Goal: Information Seeking & Learning: Learn about a topic

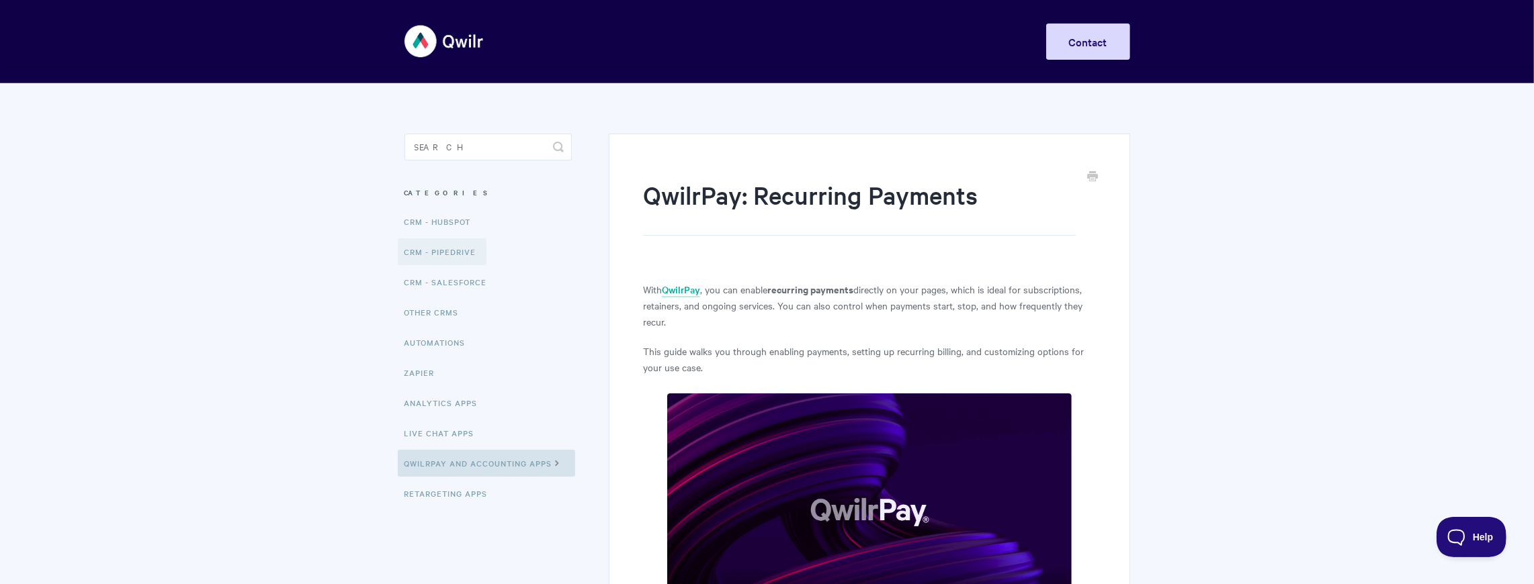
click at [443, 243] on link "CRM - Pipedrive" at bounding box center [442, 251] width 89 height 27
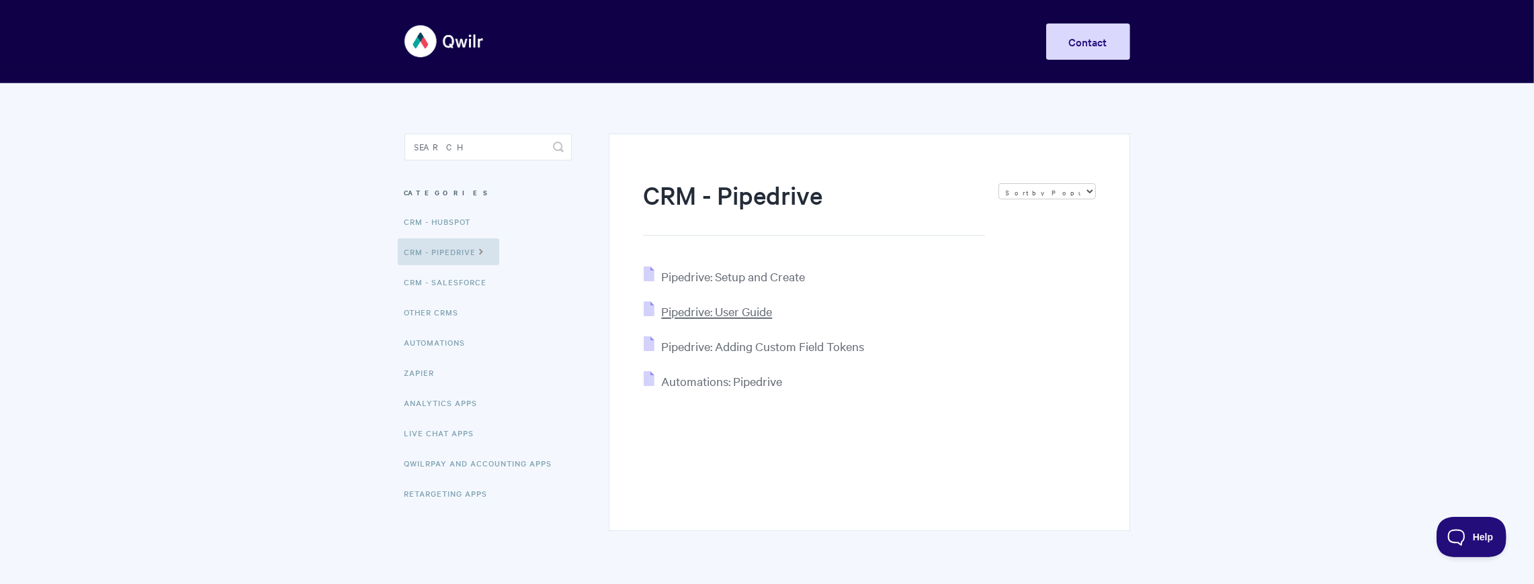
click at [720, 305] on span "Pipedrive: User Guide" at bounding box center [716, 311] width 111 height 15
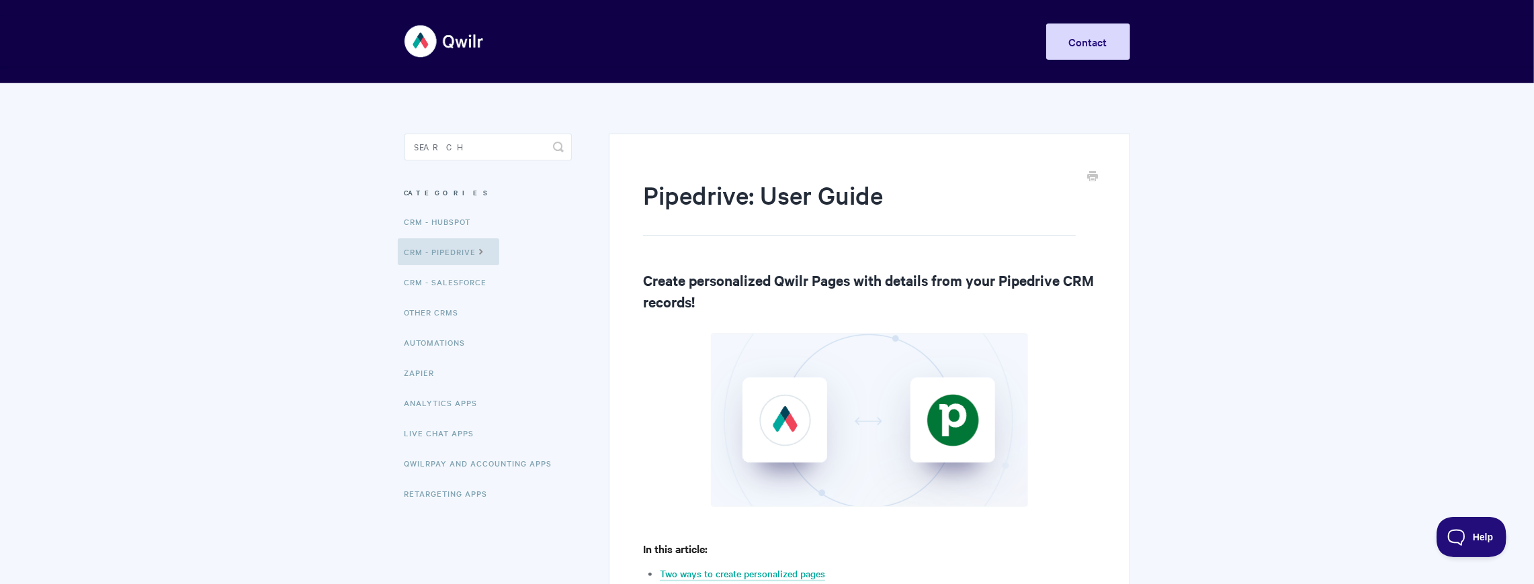
click at [434, 54] on img at bounding box center [444, 41] width 80 height 50
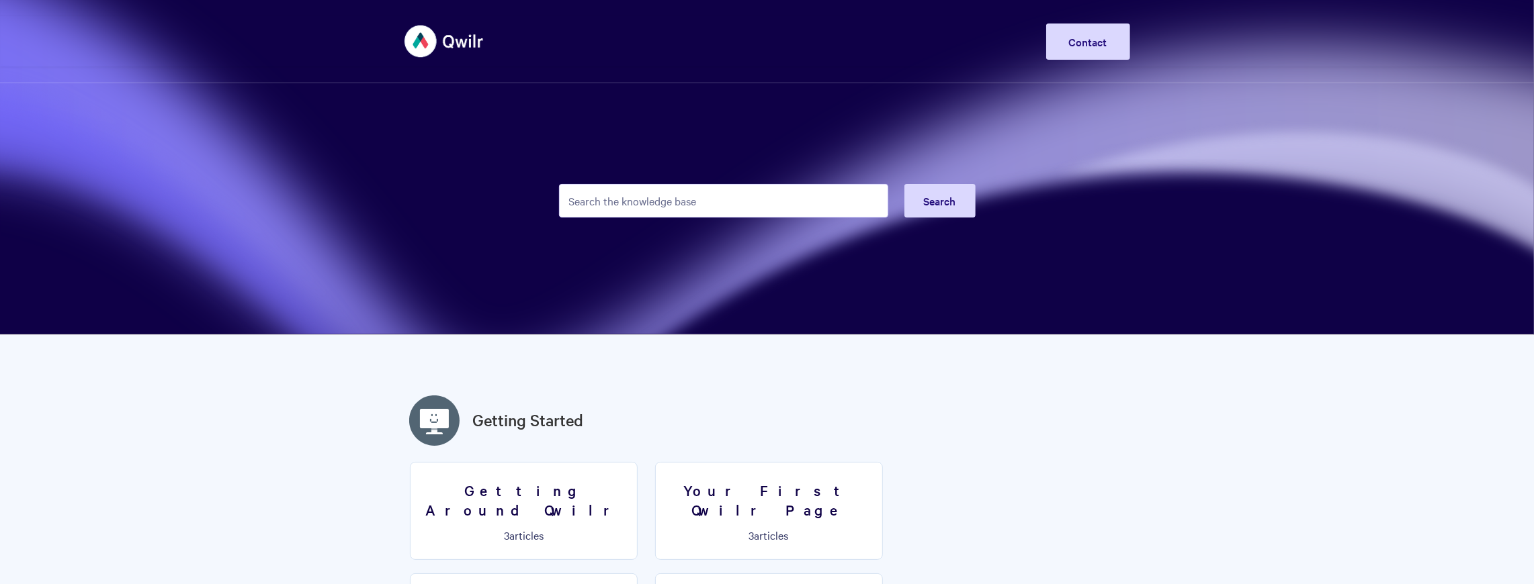
click at [611, 195] on input "Search the knowledge base" at bounding box center [723, 201] width 329 height 34
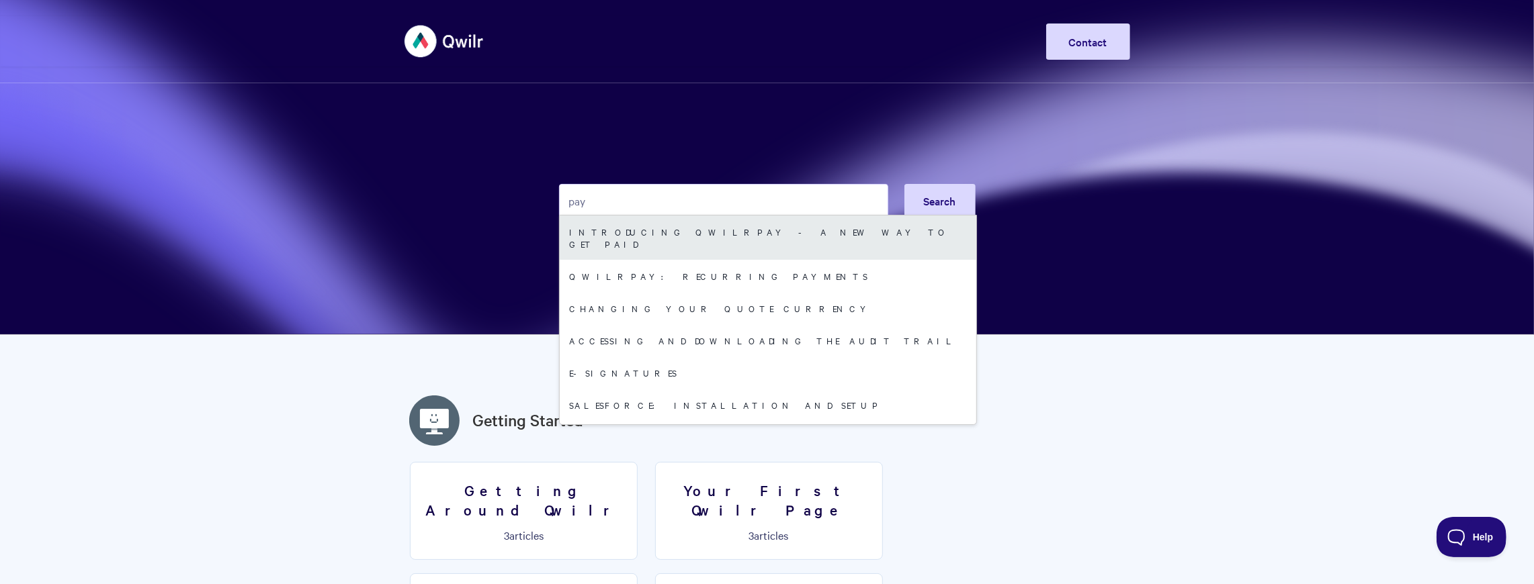
type input "pay"
click at [634, 231] on link "Introducing QwilrPay - A New Way to Get Paid" at bounding box center [768, 238] width 417 height 44
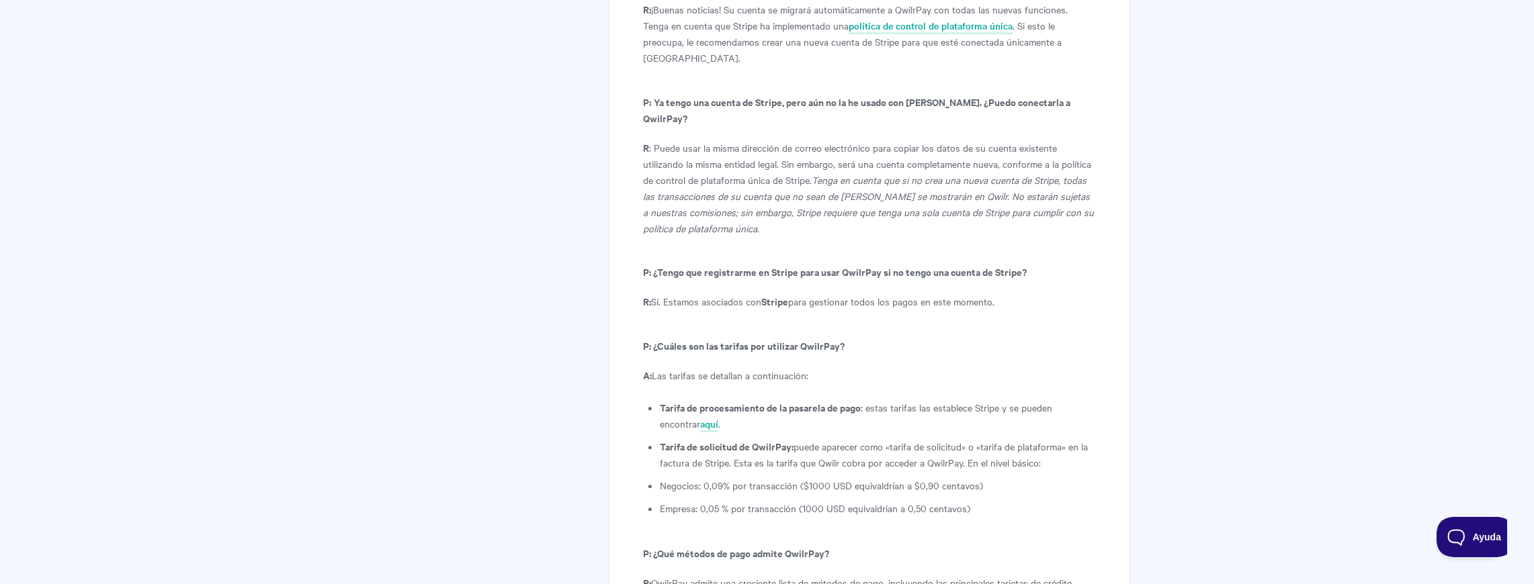
scroll to position [7092, 0]
click at [864, 439] on font "puede aparecer como «tarifa de solicitud» o «tarifa de plataforma» en la factur…" at bounding box center [874, 454] width 428 height 30
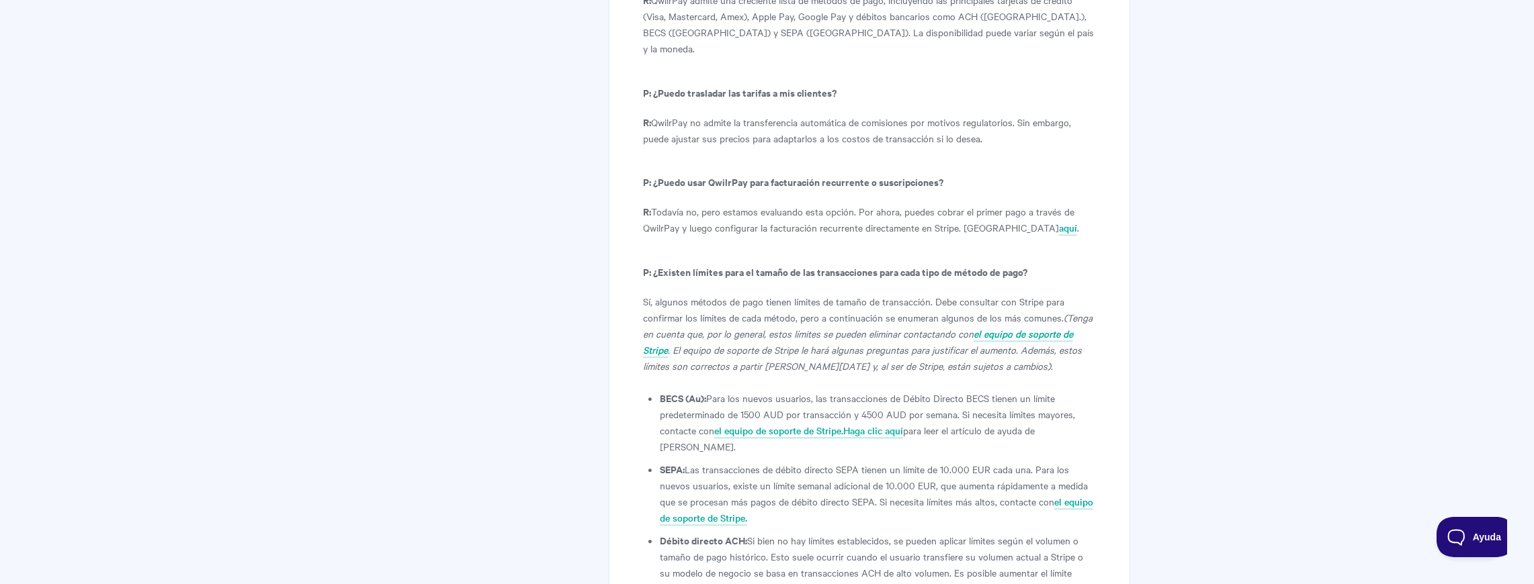
scroll to position [7688, 0]
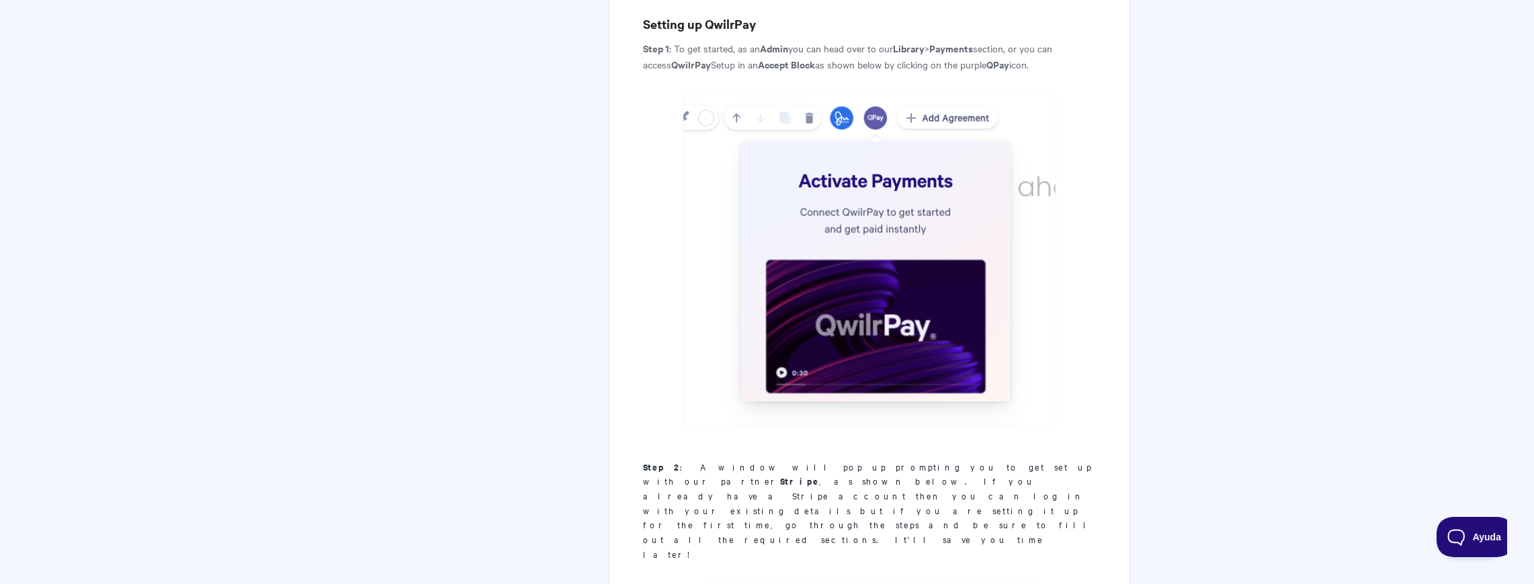
drag, startPoint x: 920, startPoint y: 314, endPoint x: 919, endPoint y: 107, distance: 206.9
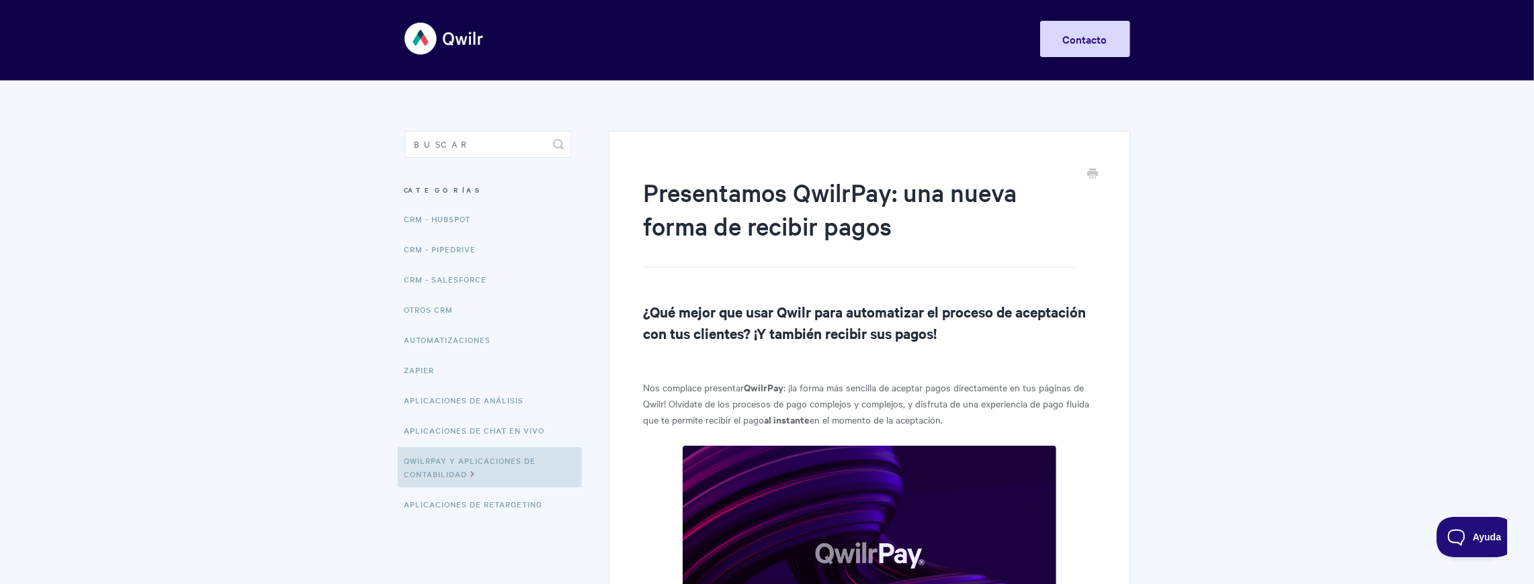
scroll to position [0, 0]
